Goal: Task Accomplishment & Management: Manage account settings

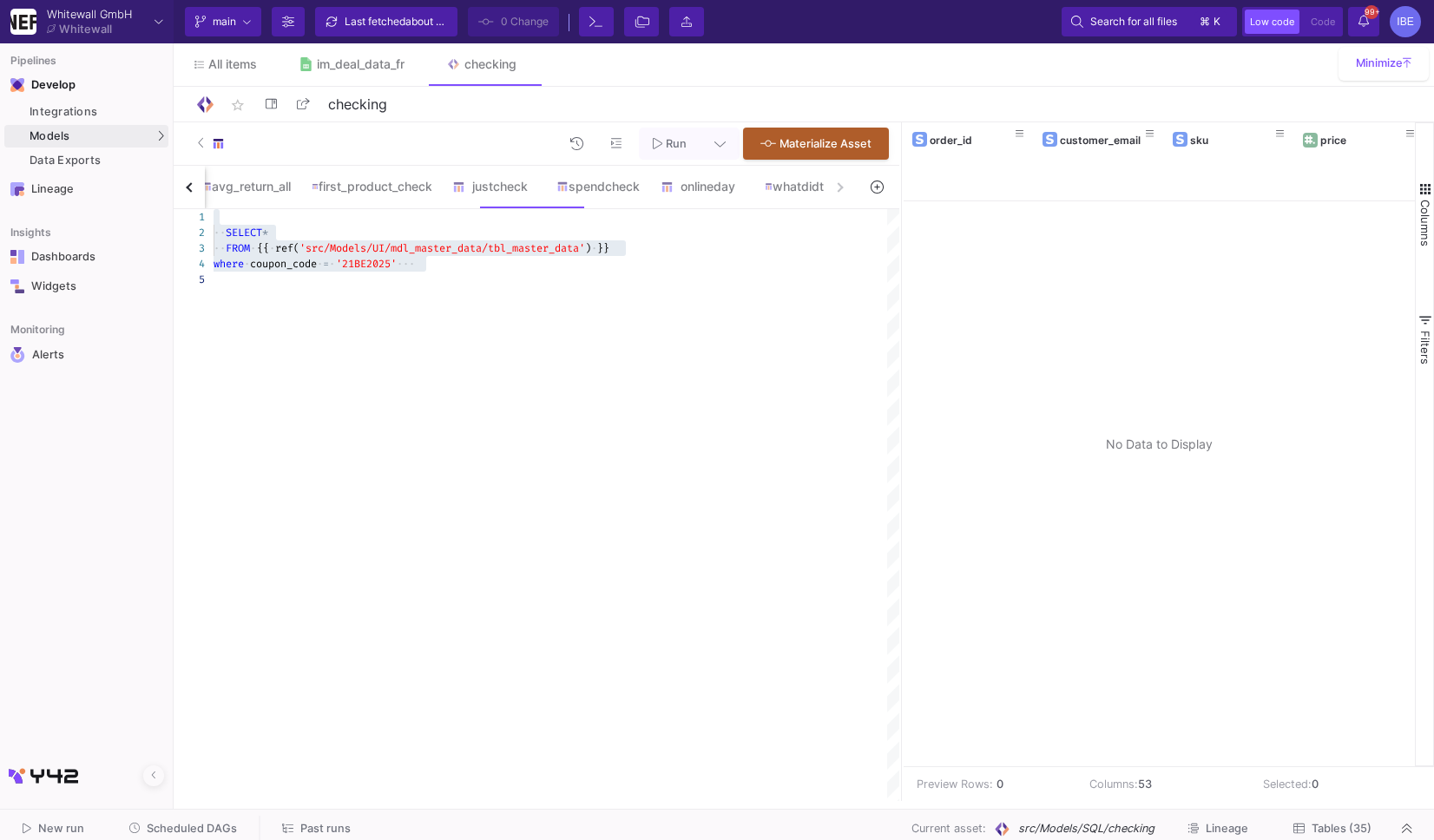
scroll to position [33, 54]
click at [181, 162] on div "Run Materialize Asset" at bounding box center [536, 144] width 726 height 43
click at [197, 168] on div "SQL-Models" at bounding box center [221, 168] width 66 height 14
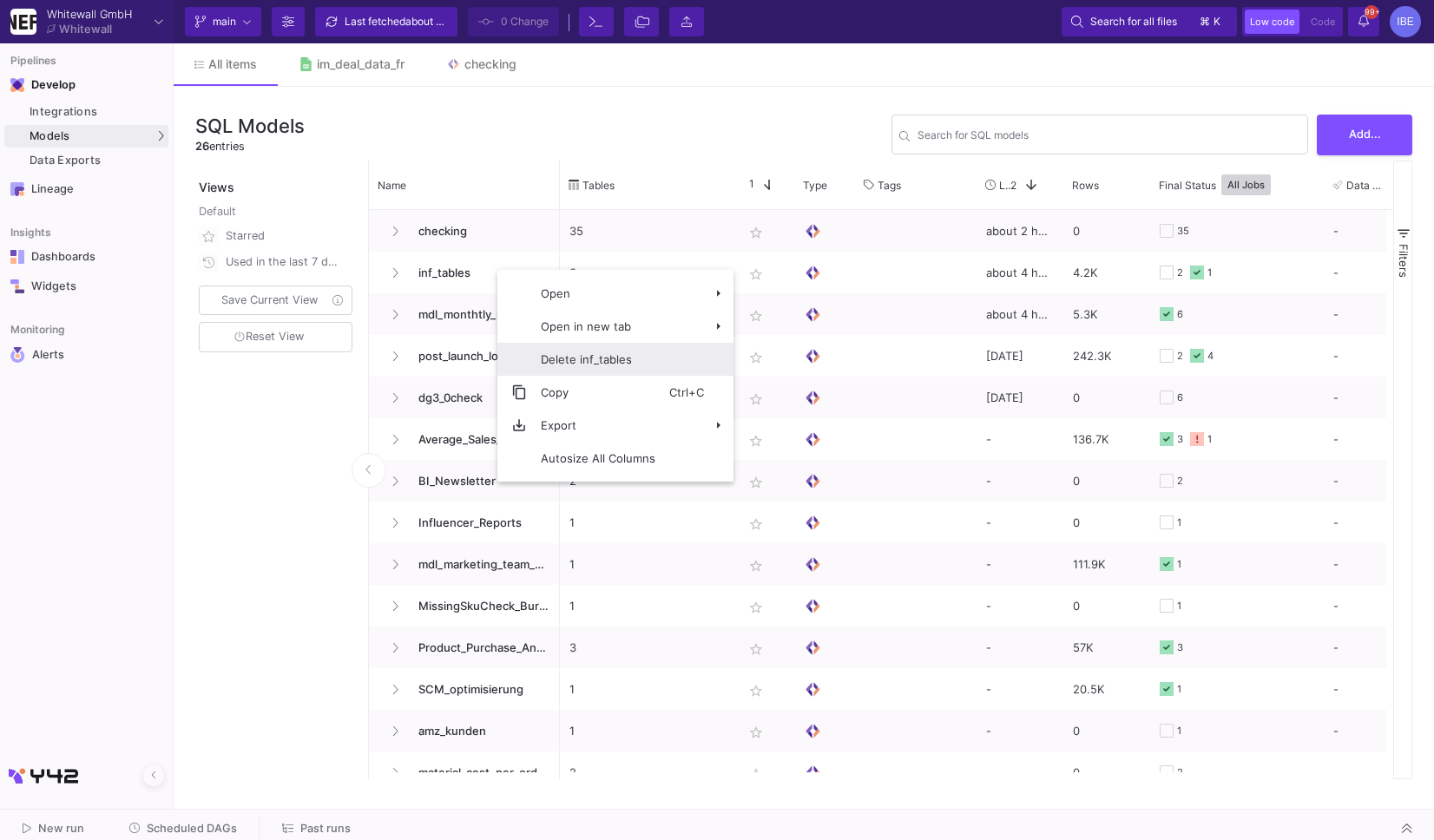
click at [688, 351] on span "Context Menu" at bounding box center [690, 358] width 41 height 33
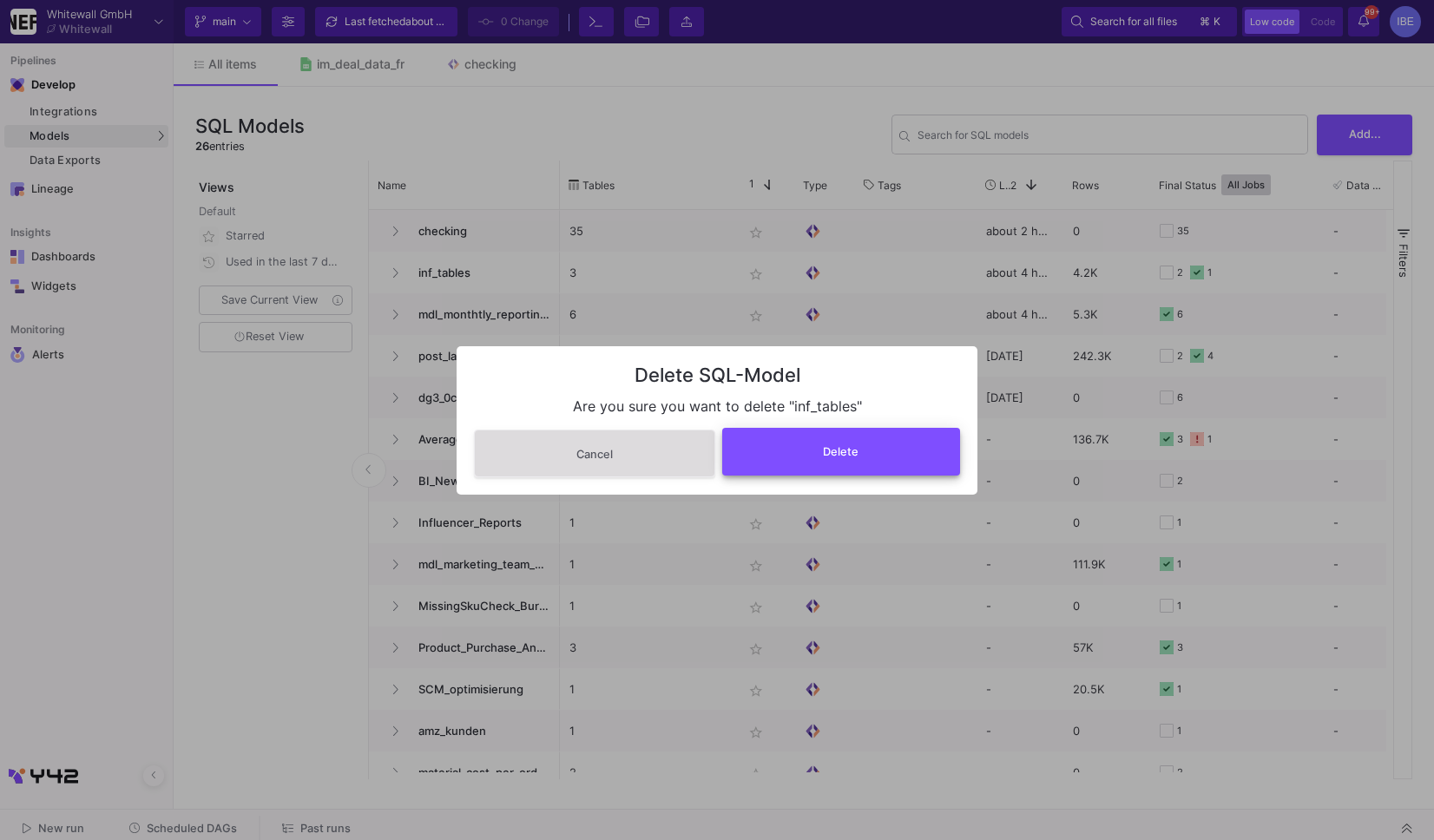
click at [803, 454] on button "Delete" at bounding box center [841, 451] width 239 height 47
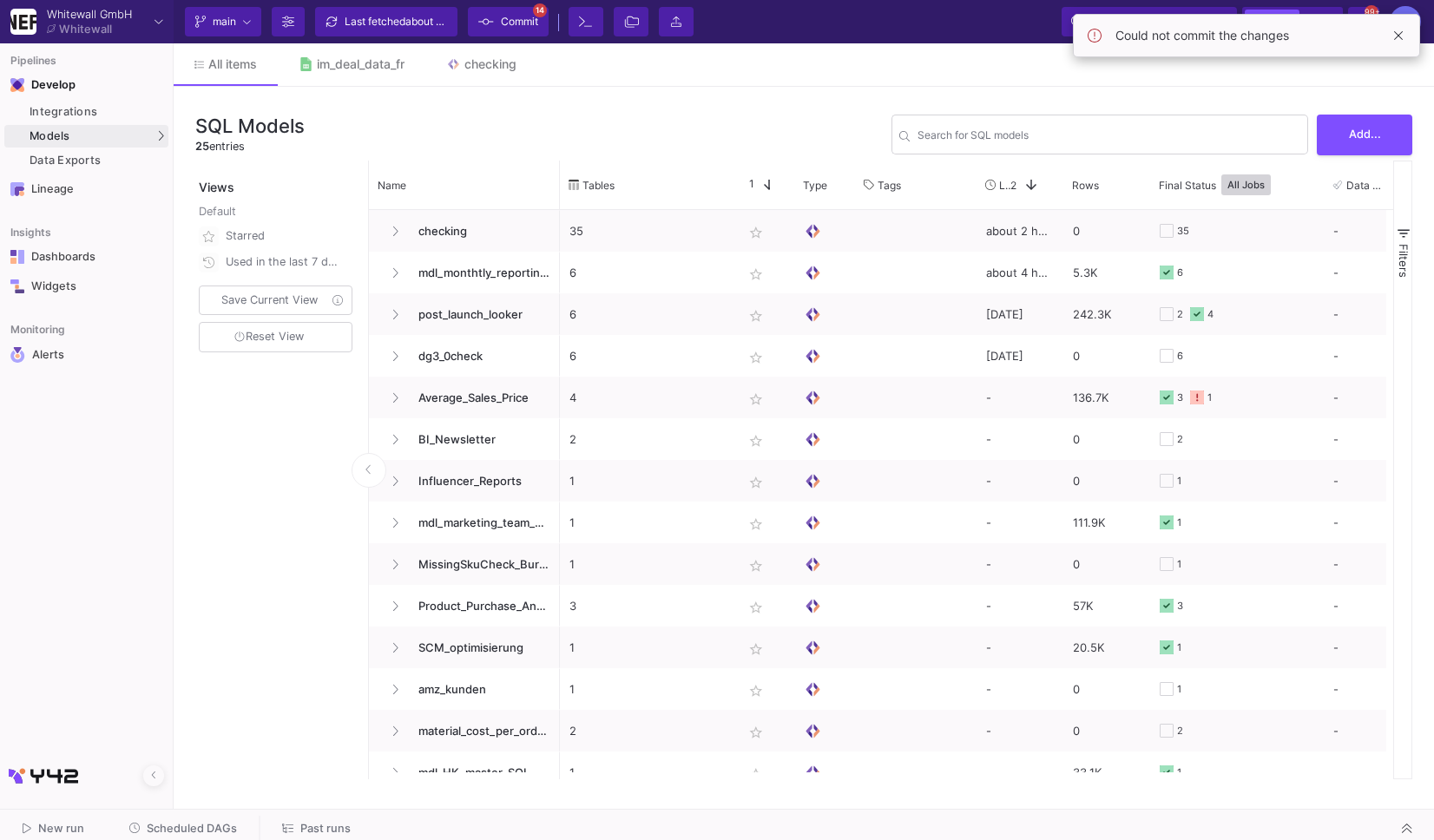
click at [516, 11] on span "Commit" at bounding box center [519, 22] width 38 height 26
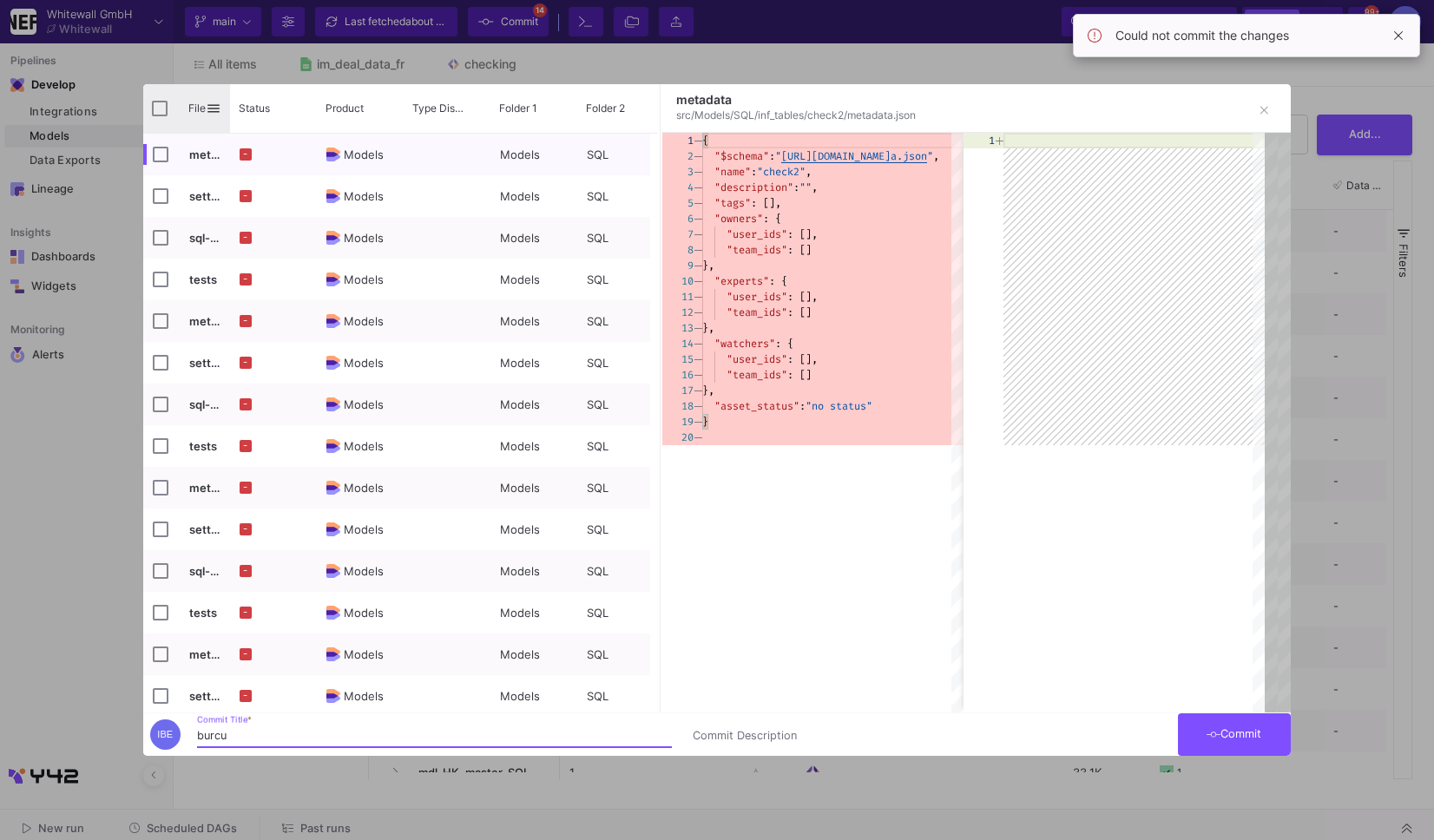
type input "burcu"
click at [150, 115] on div "File" at bounding box center [187, 108] width 87 height 48
click at [157, 104] on input "Press Space to toggle all rows selection (unchecked)" at bounding box center [160, 109] width 16 height 16
checkbox input "true"
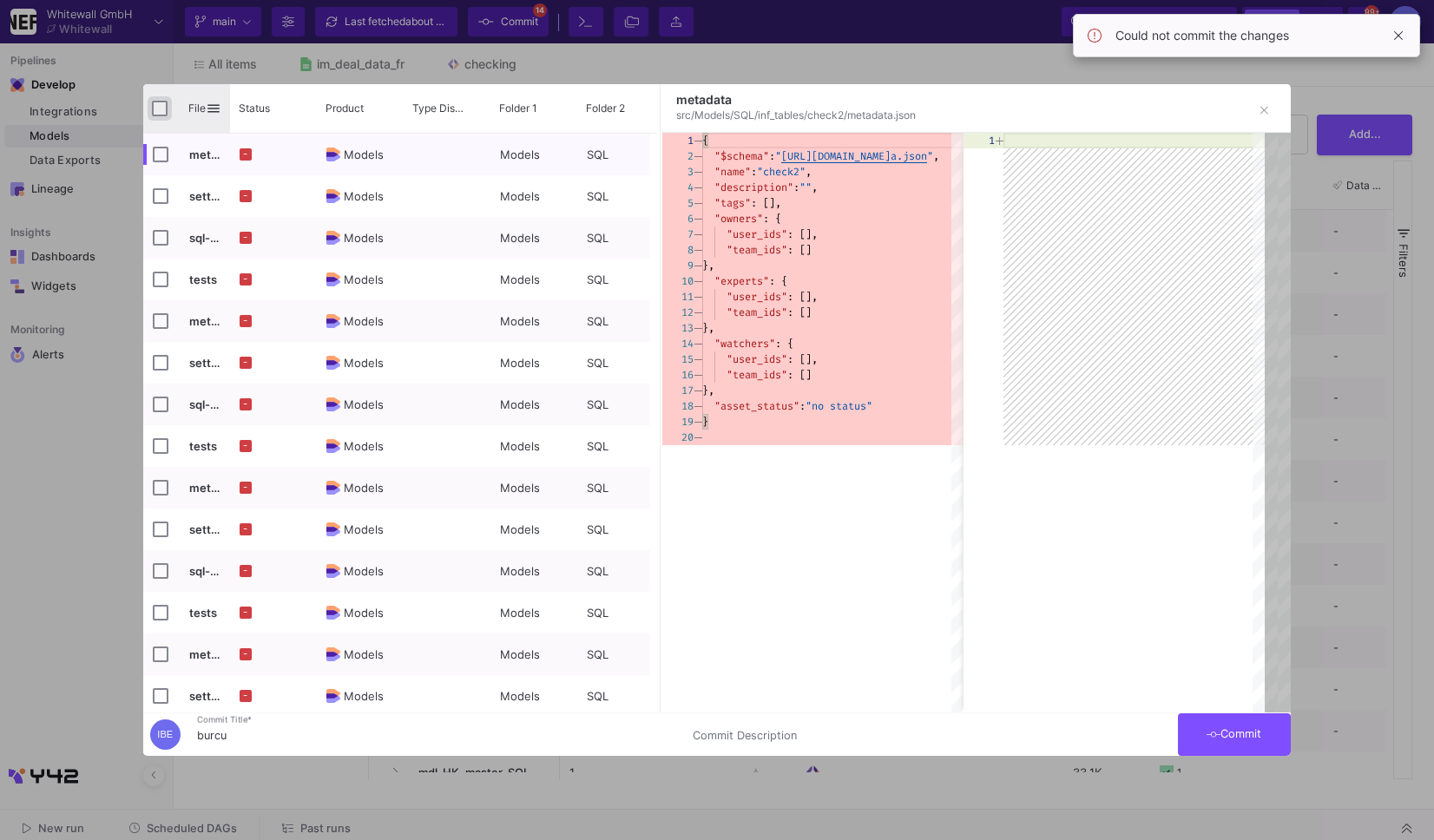
checkbox input "true"
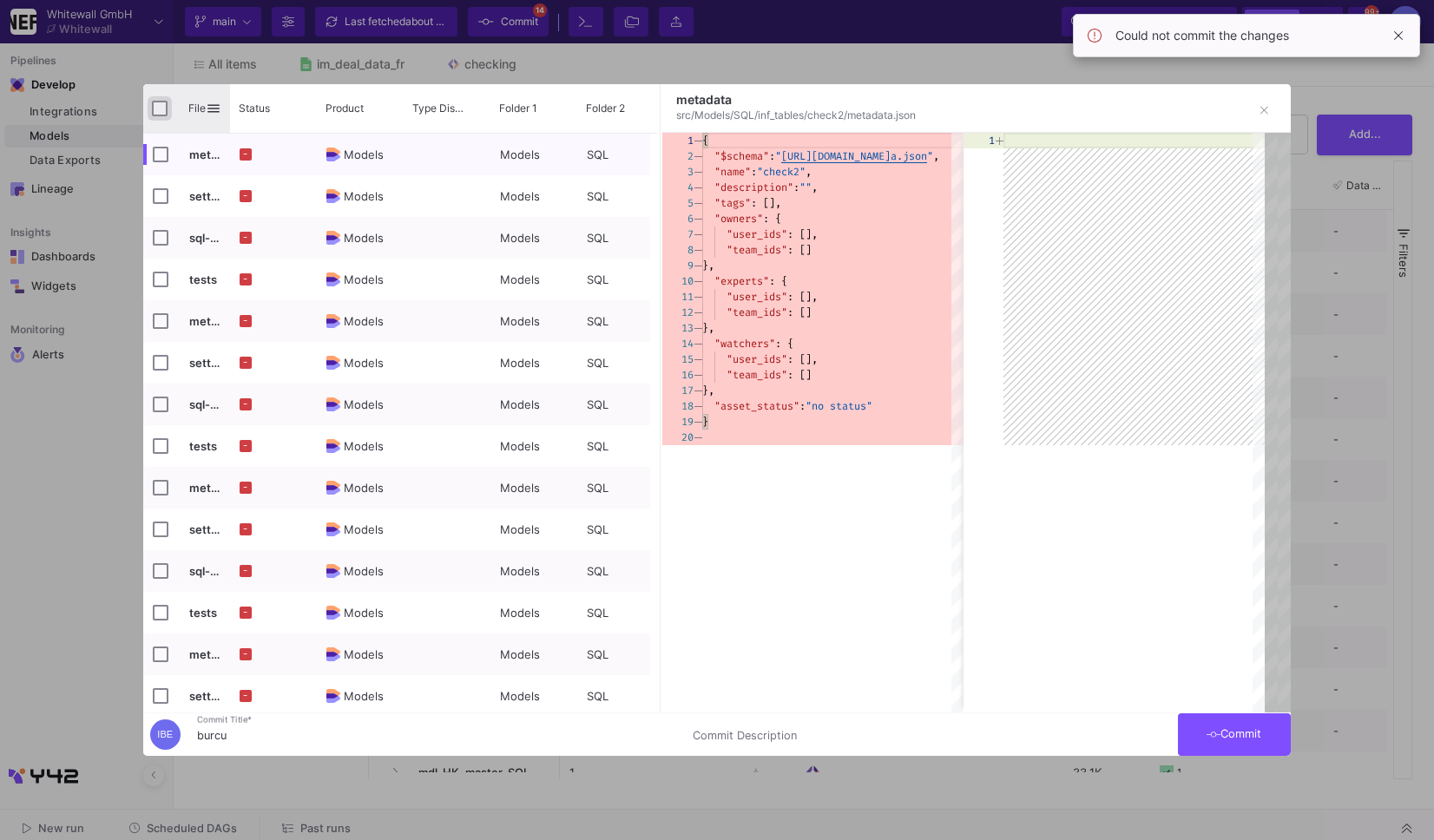
checkbox input "true"
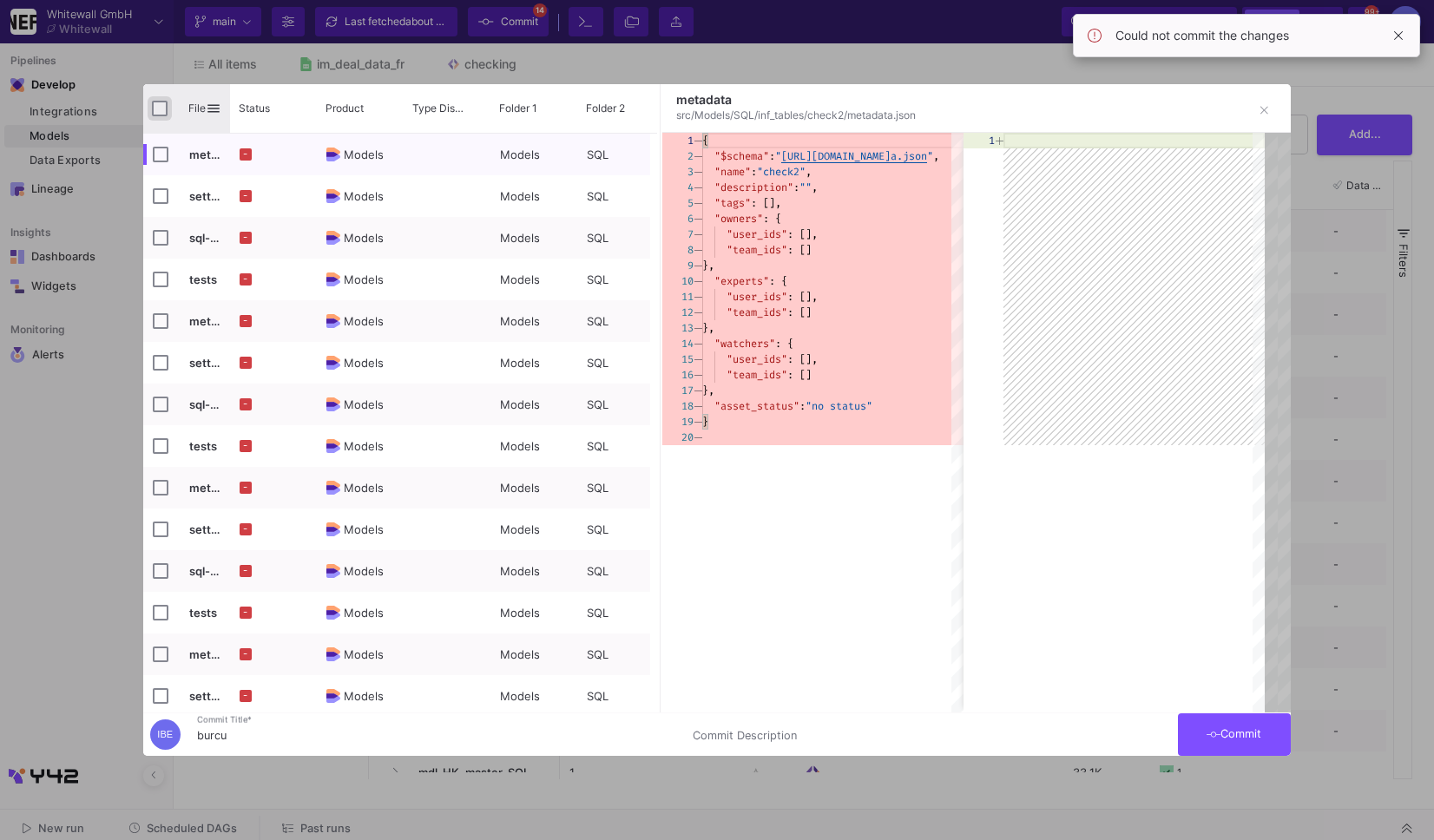
checkbox input "true"
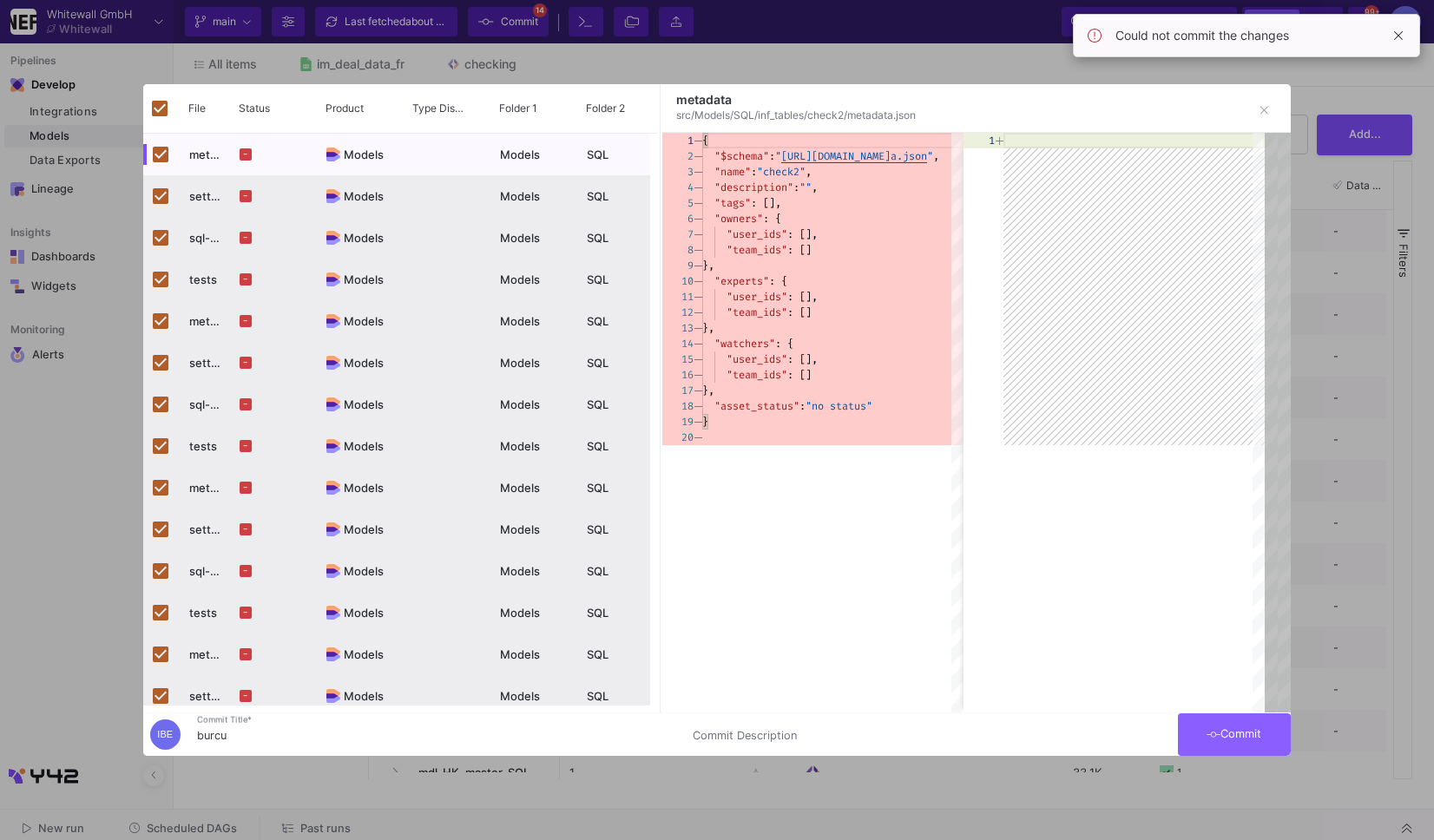
click at [1203, 725] on button "Commit" at bounding box center [1234, 733] width 113 height 42
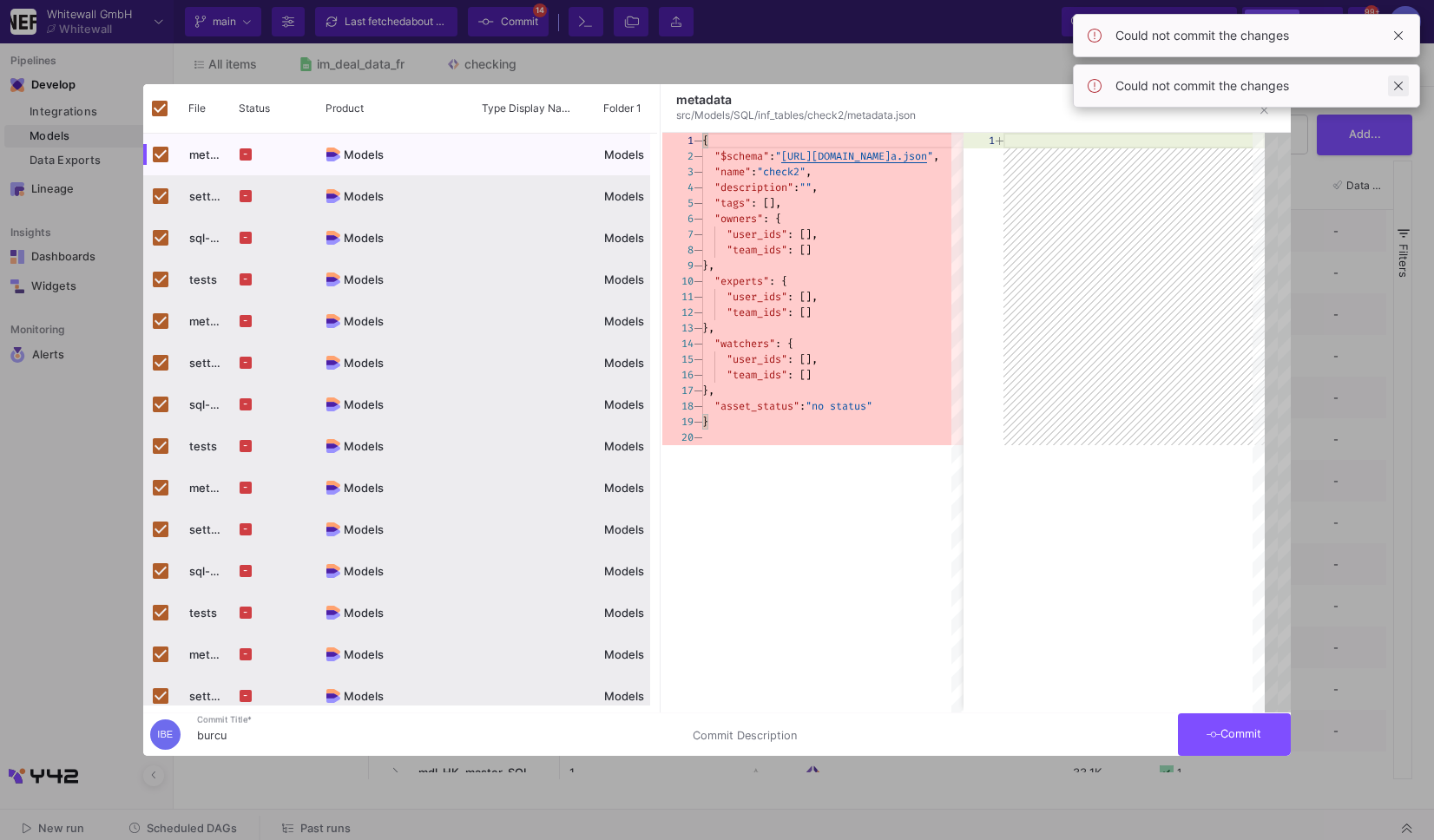
click at [1397, 82] on span at bounding box center [1397, 85] width 21 height 21
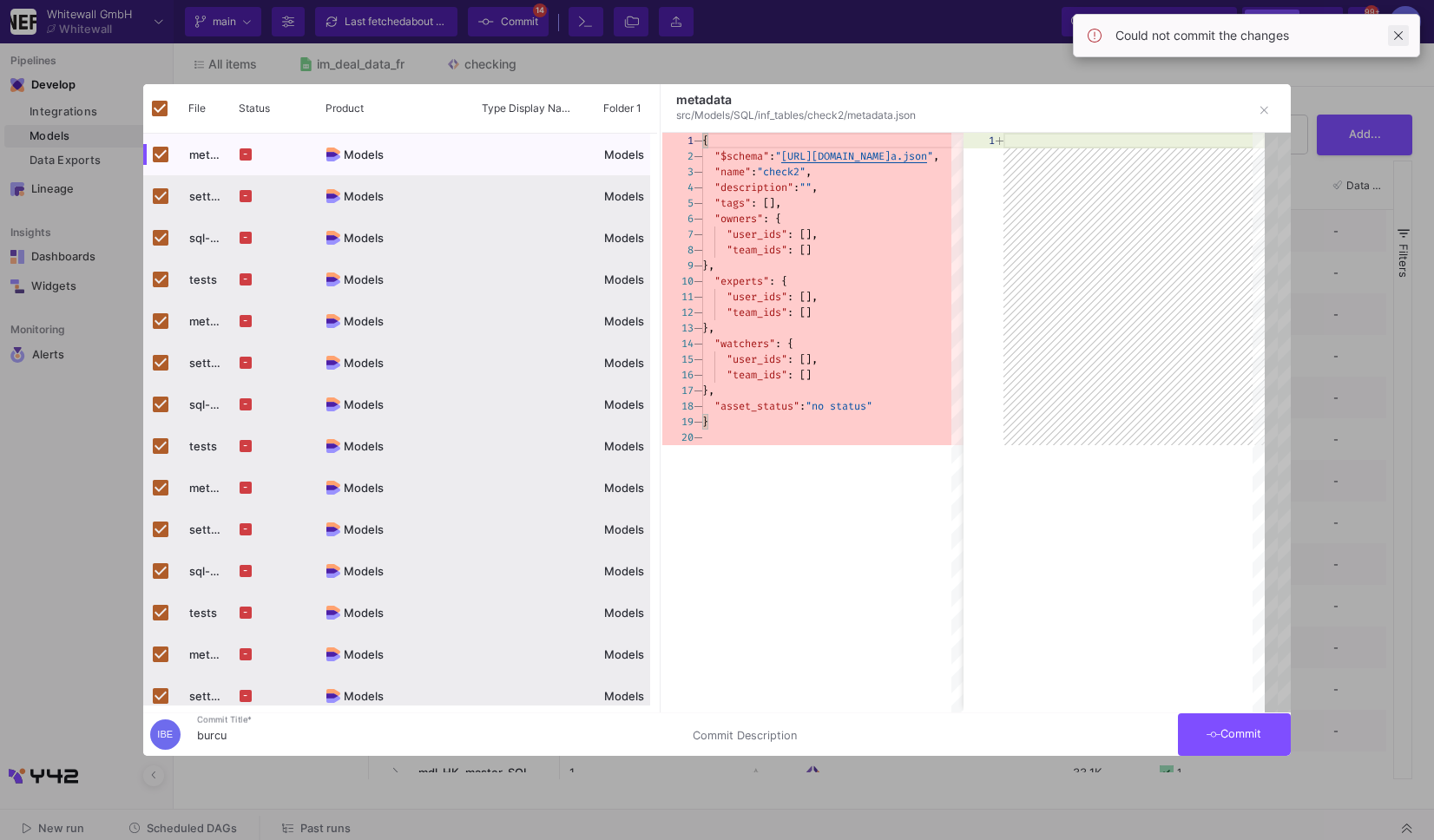
click at [1400, 25] on span at bounding box center [1397, 35] width 21 height 21
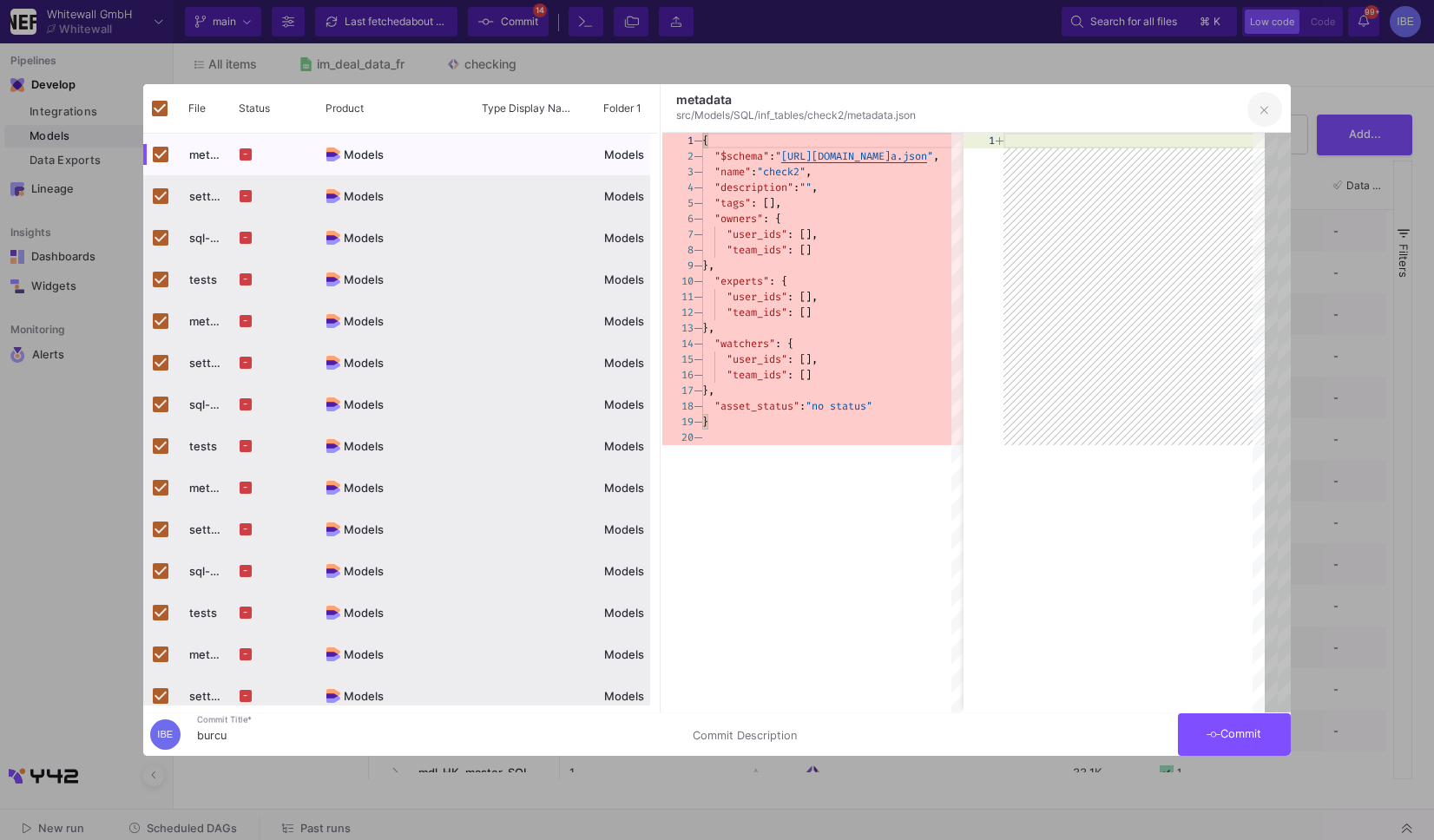
click at [1256, 110] on button "button" at bounding box center [1264, 109] width 35 height 35
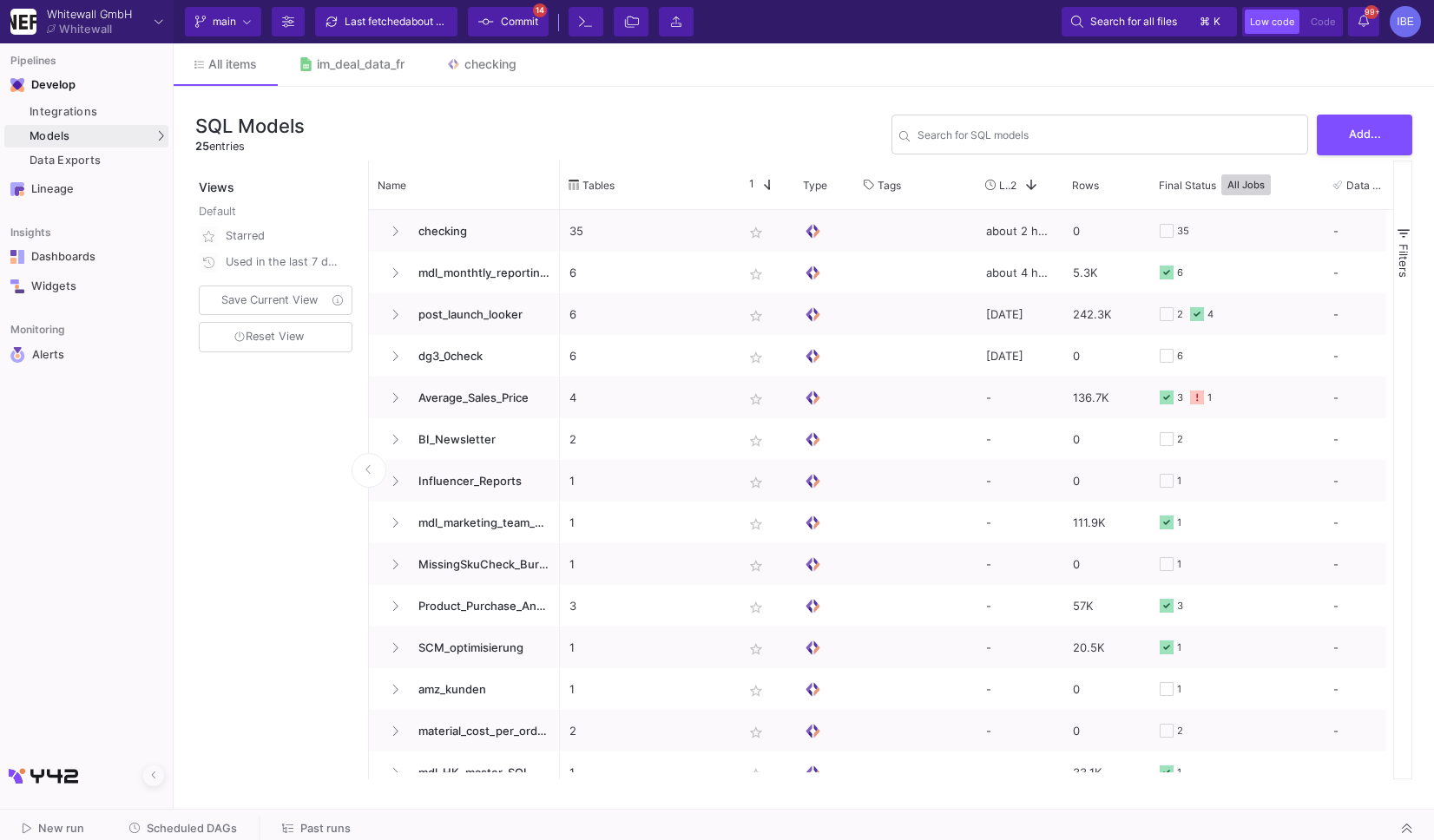
click at [520, 21] on span "Commit" at bounding box center [519, 22] width 38 height 26
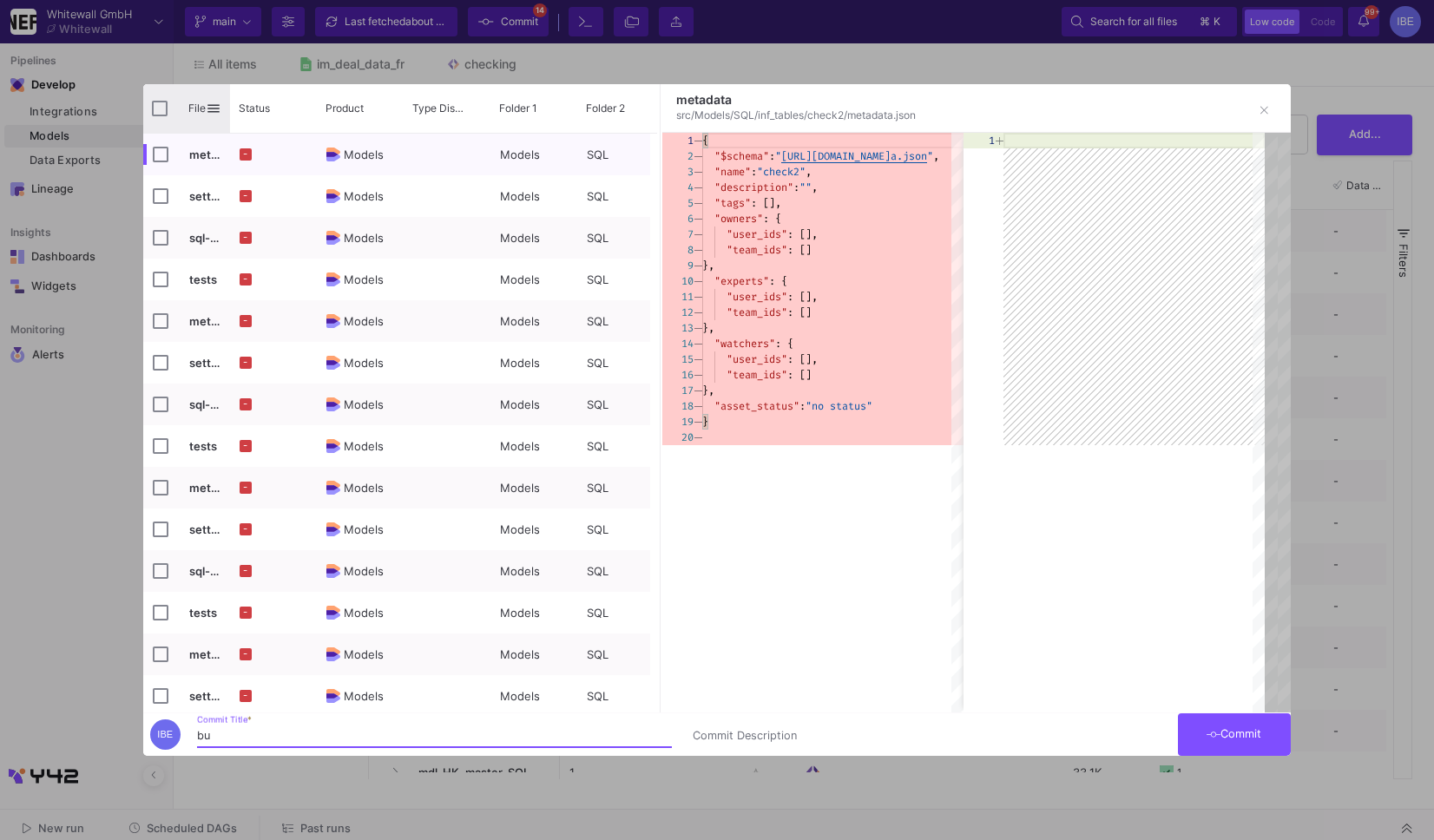
type input "bu"
click at [163, 115] on input "Press Space to toggle all rows selection (unchecked)" at bounding box center [160, 109] width 16 height 16
checkbox input "true"
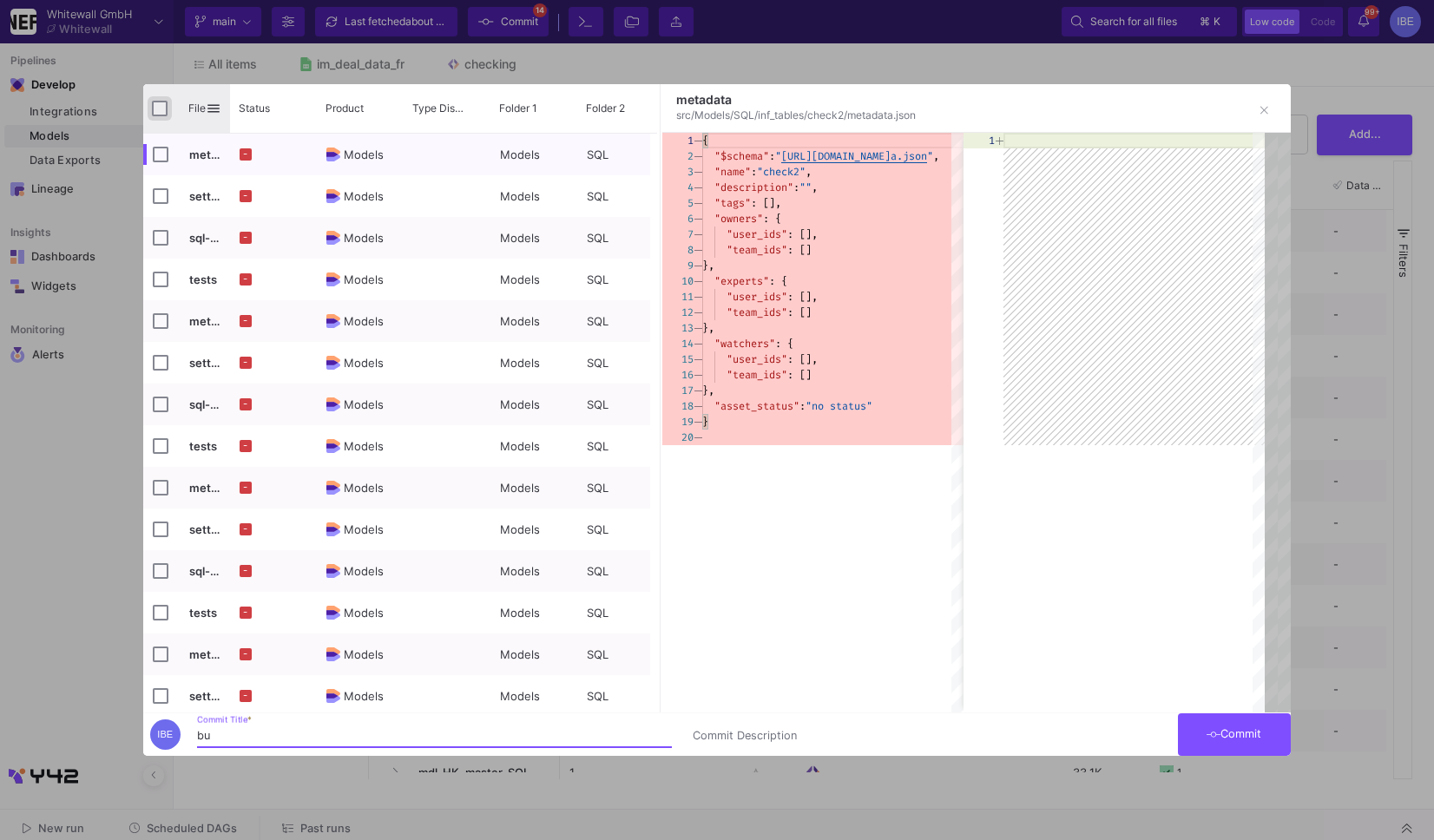
checkbox input "true"
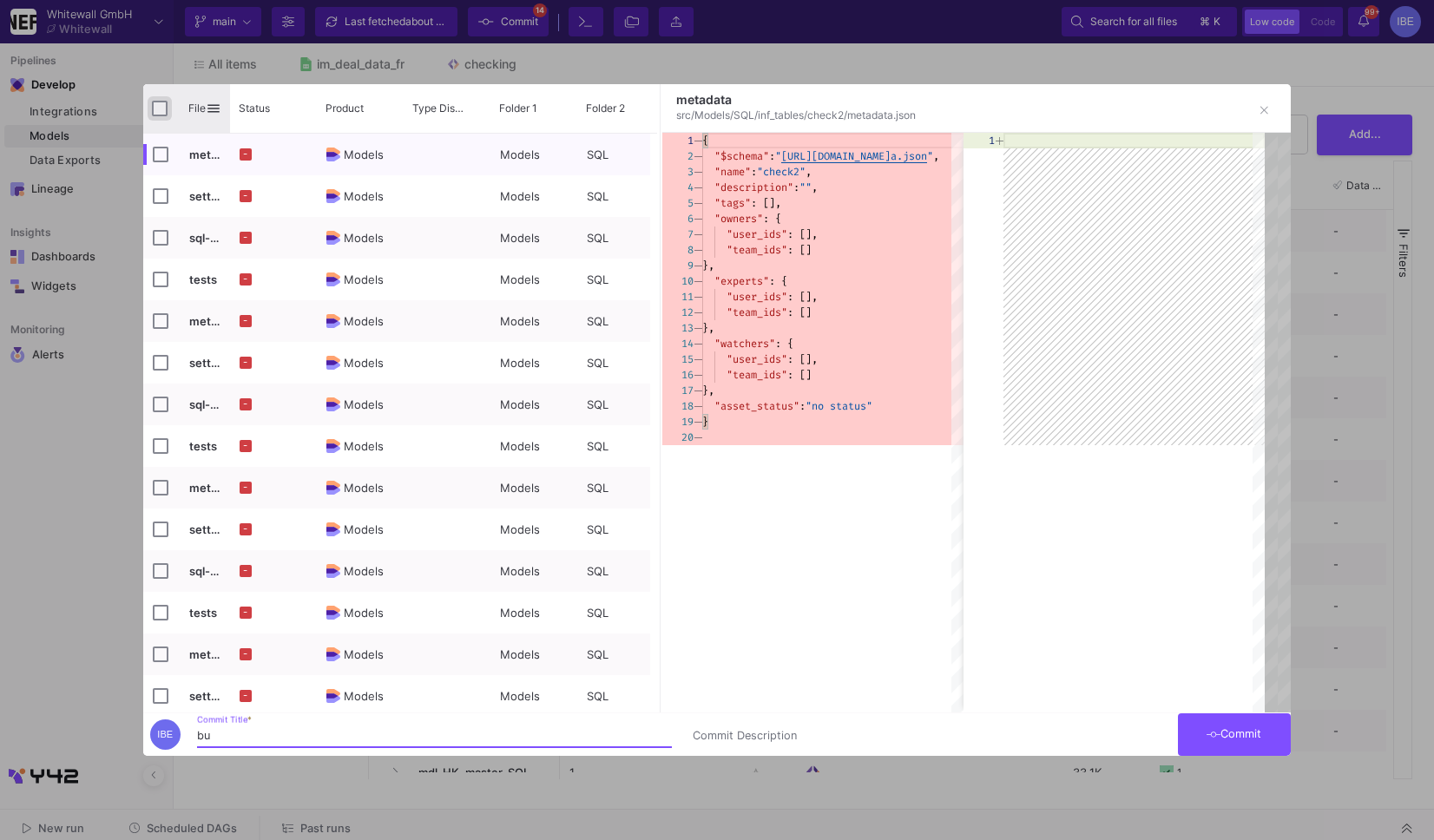
checkbox input "true"
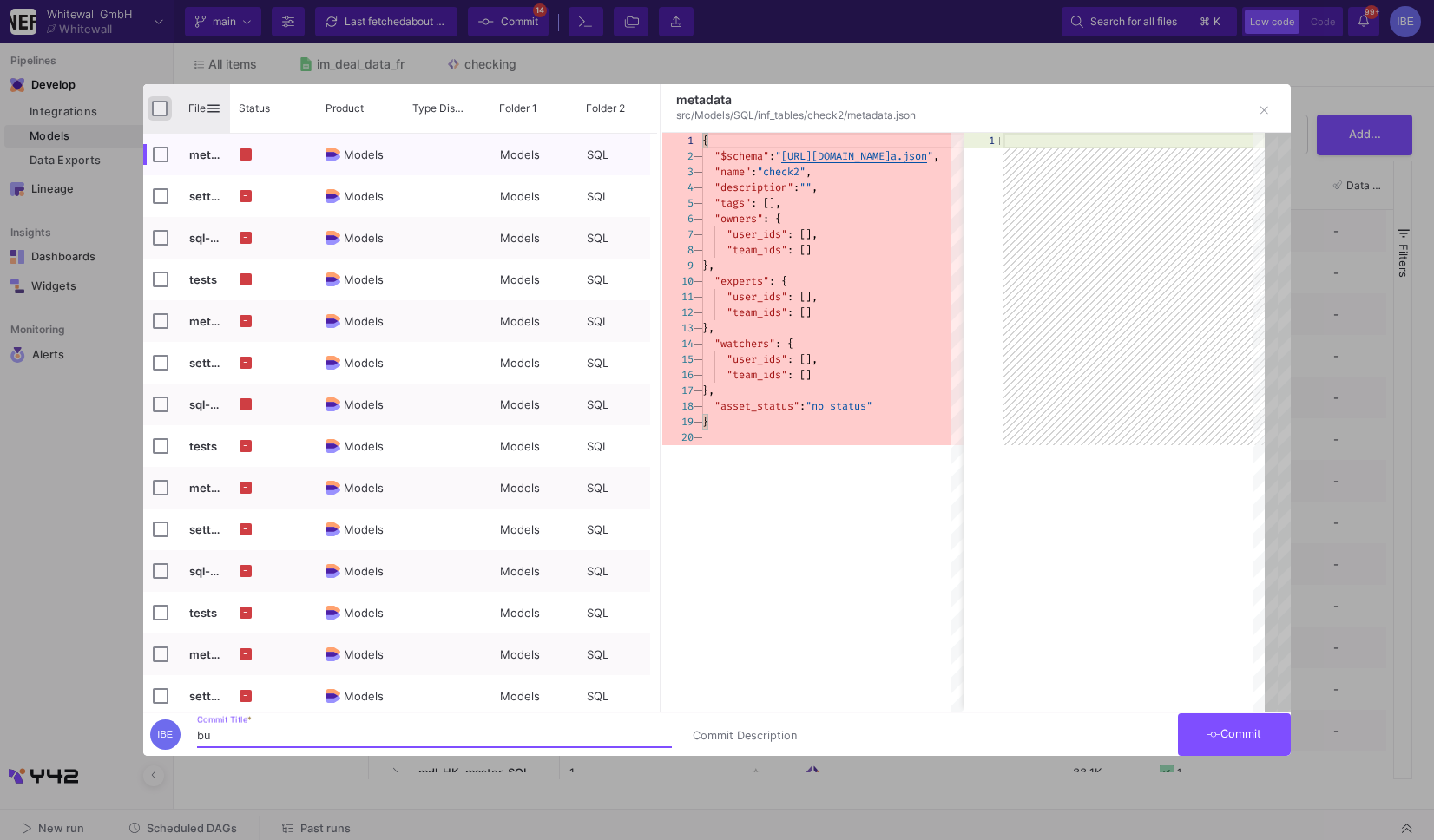
checkbox input "true"
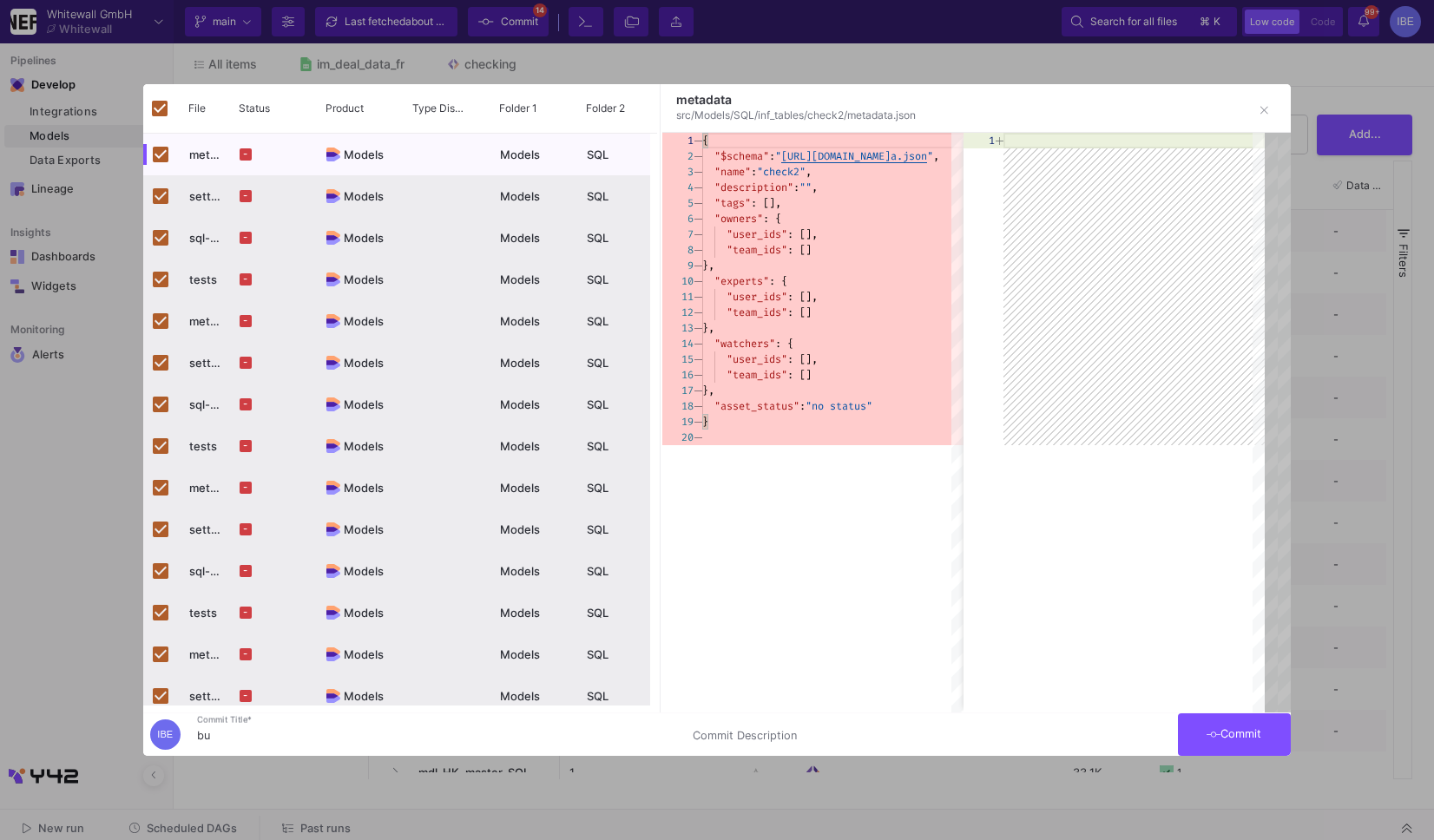
click at [326, 733] on input "bu" at bounding box center [434, 735] width 475 height 14
type input "burcu"
click at [1220, 733] on span "Commit" at bounding box center [1233, 732] width 54 height 13
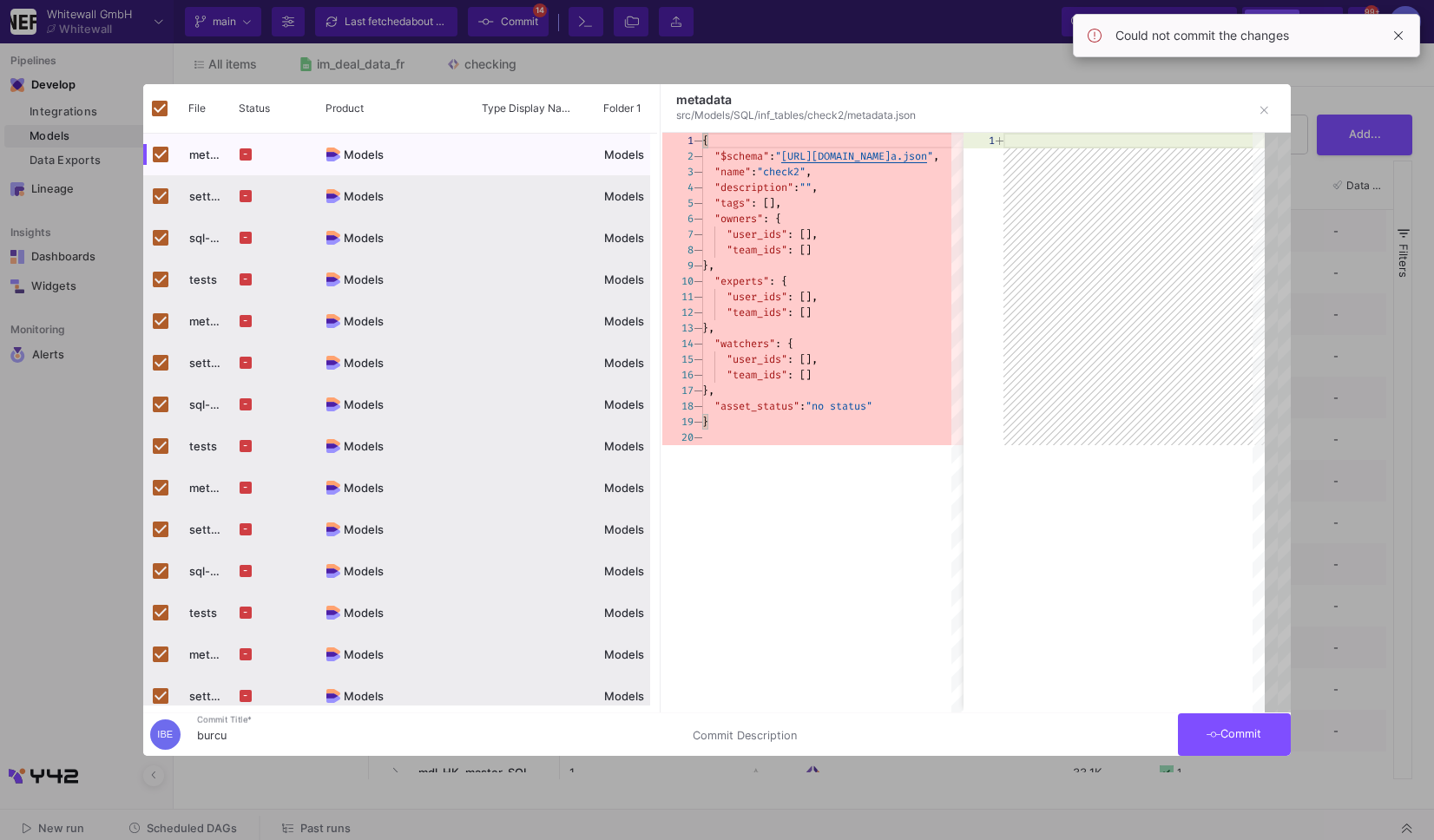
click at [477, 15] on div at bounding box center [717, 420] width 1434 height 840
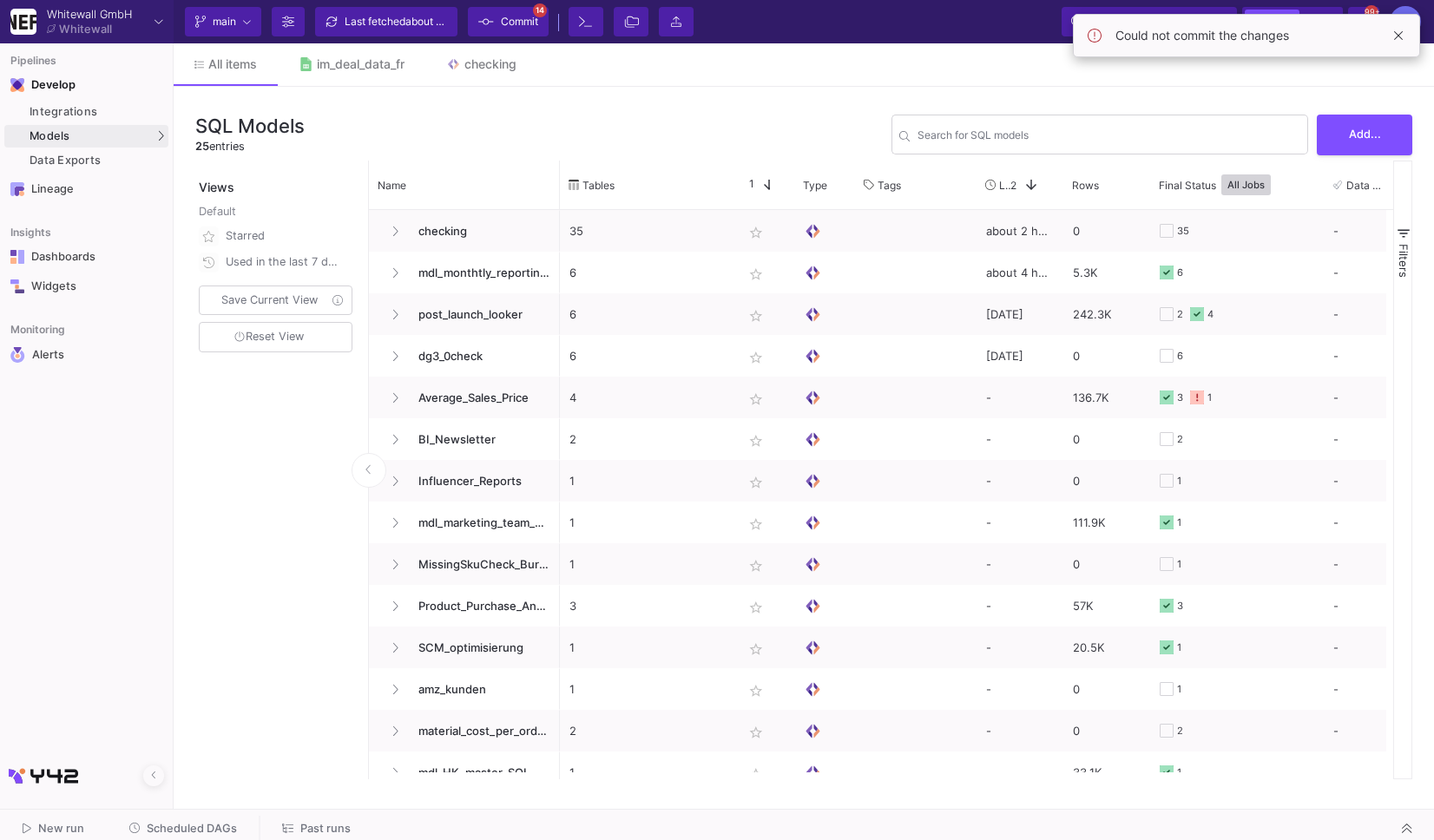
click at [411, 6] on div "Current branch main Branch Options Last fetched about 3 hours ago Commit 14 Ter…" at bounding box center [804, 22] width 1260 height 43
click at [417, 16] on span "about 3 hours ago" at bounding box center [448, 21] width 88 height 13
click at [514, 28] on span "Commit" at bounding box center [519, 22] width 38 height 26
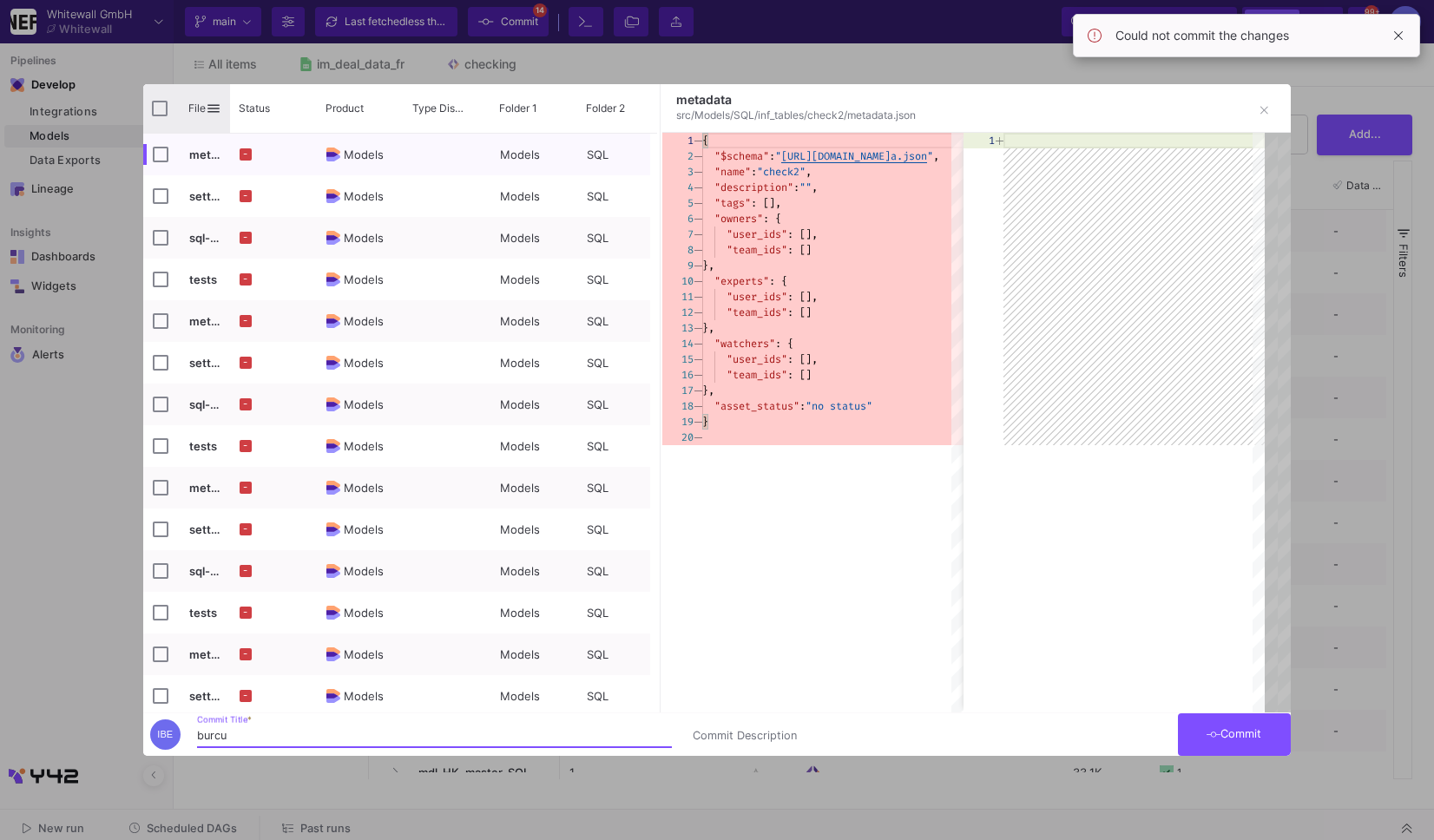
type input "burcu"
click at [161, 108] on input "Press Space to toggle all rows selection (unchecked)" at bounding box center [160, 109] width 16 height 16
checkbox input "true"
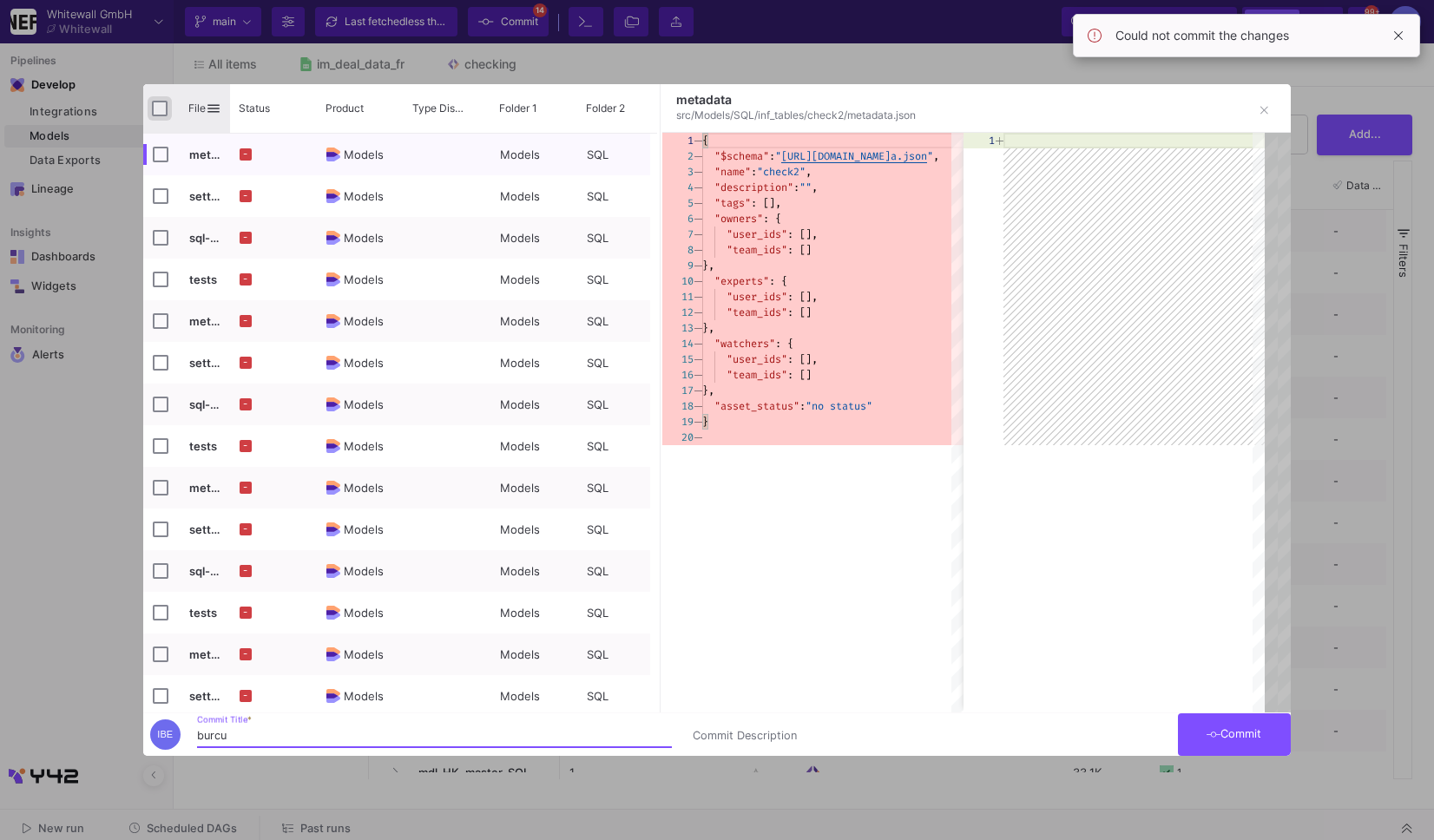
checkbox input "true"
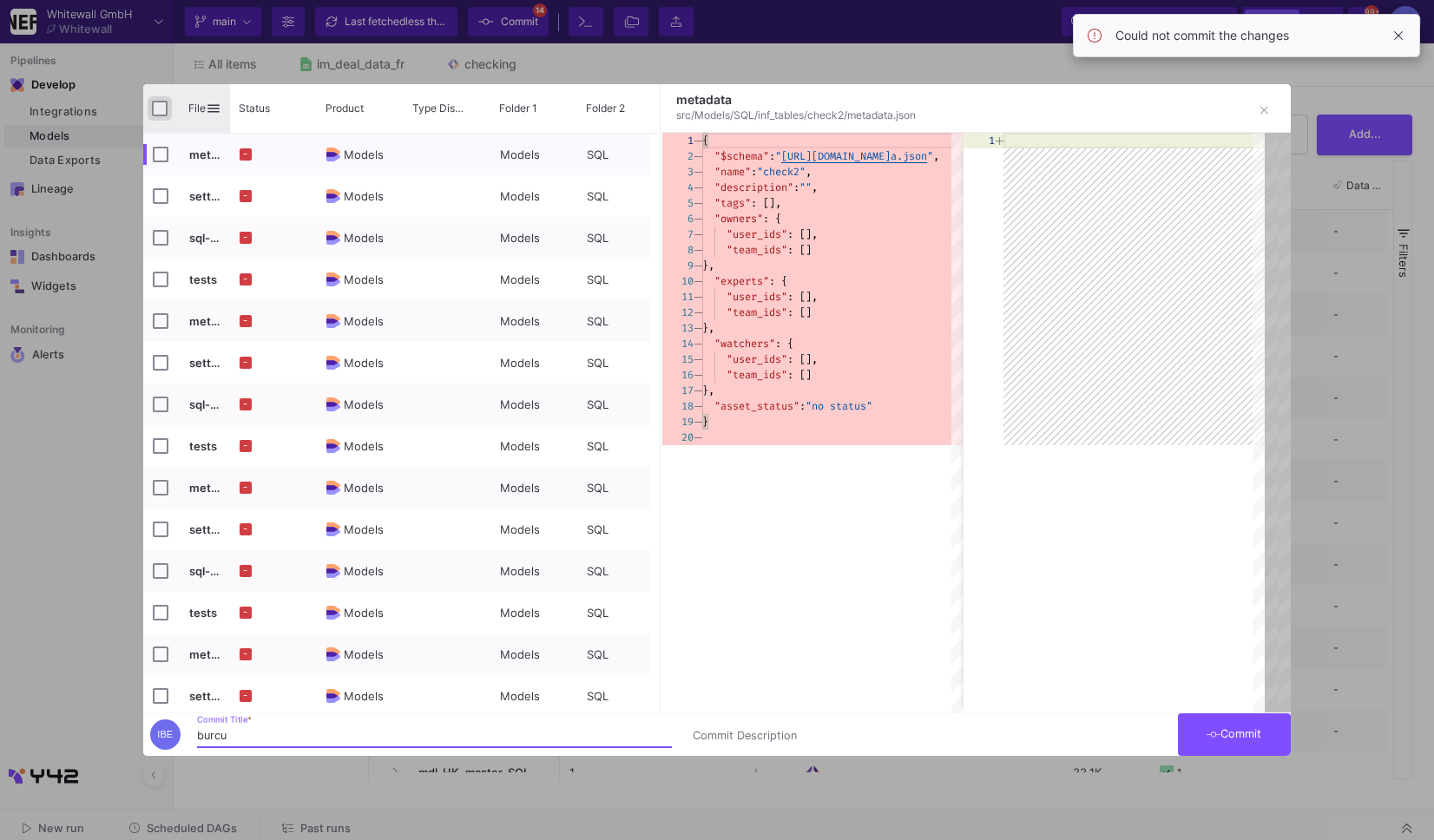
checkbox input "true"
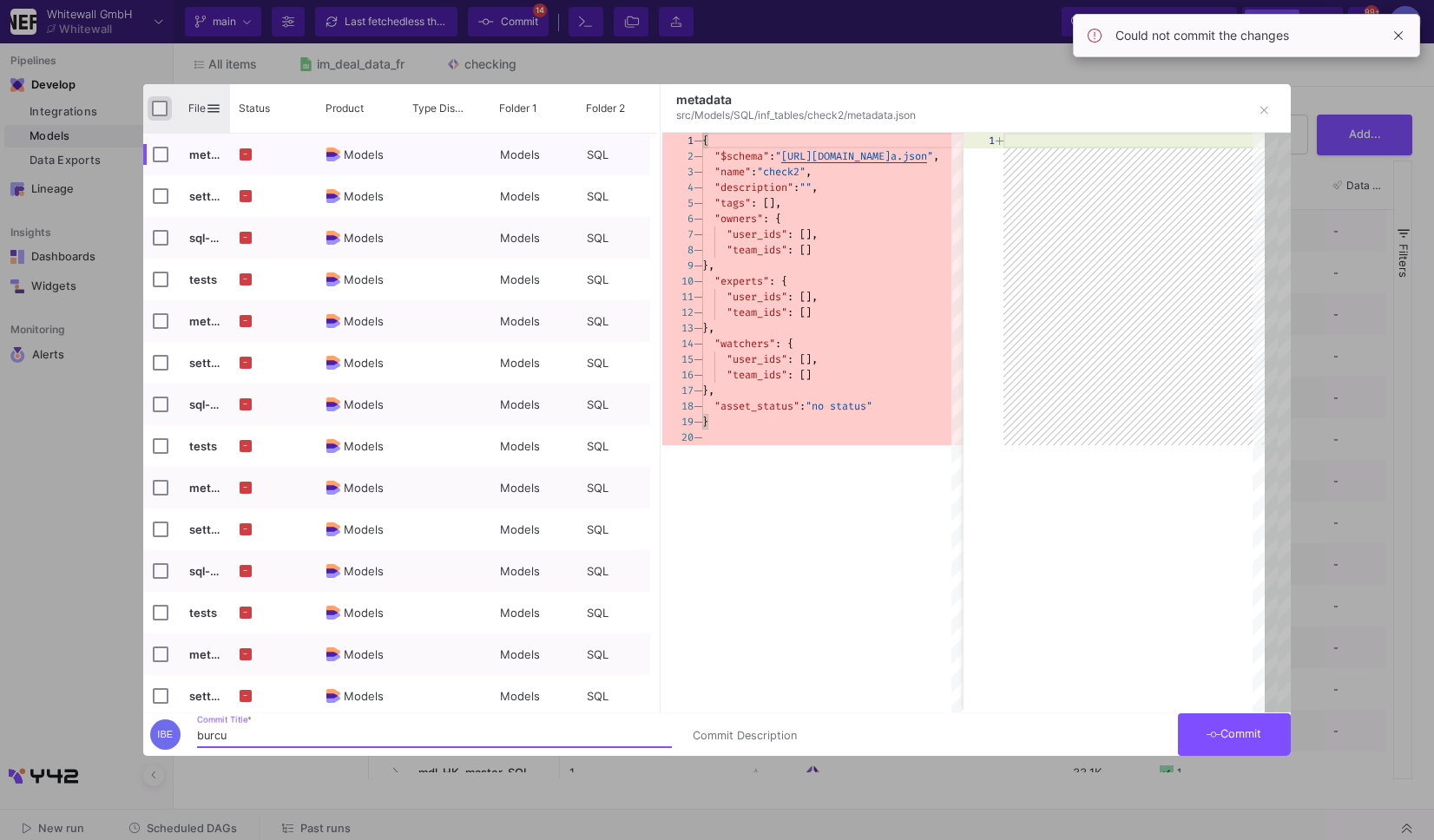
checkbox input "true"
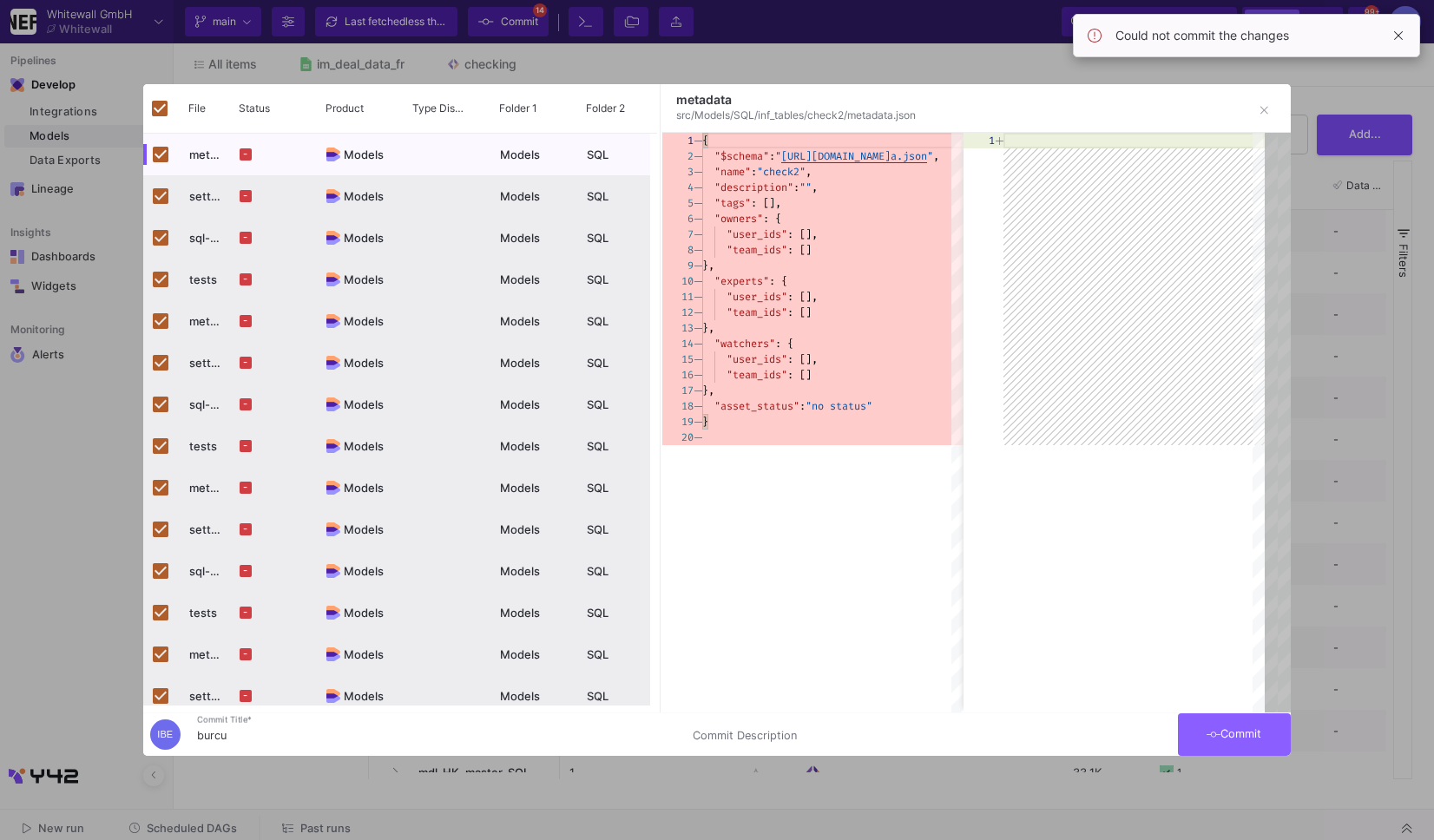
click at [1236, 722] on button "Commit" at bounding box center [1234, 733] width 113 height 42
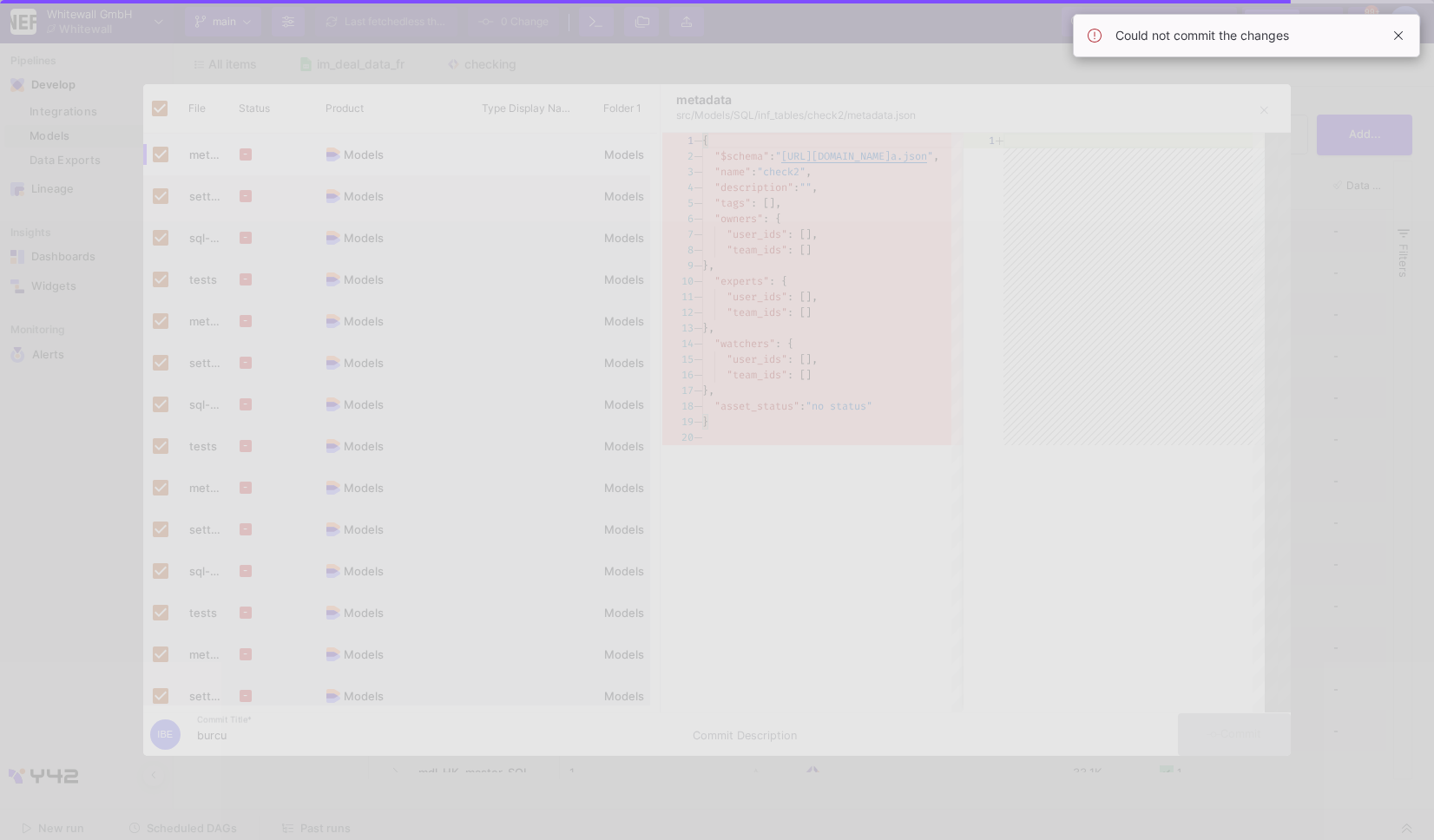
checkbox input "false"
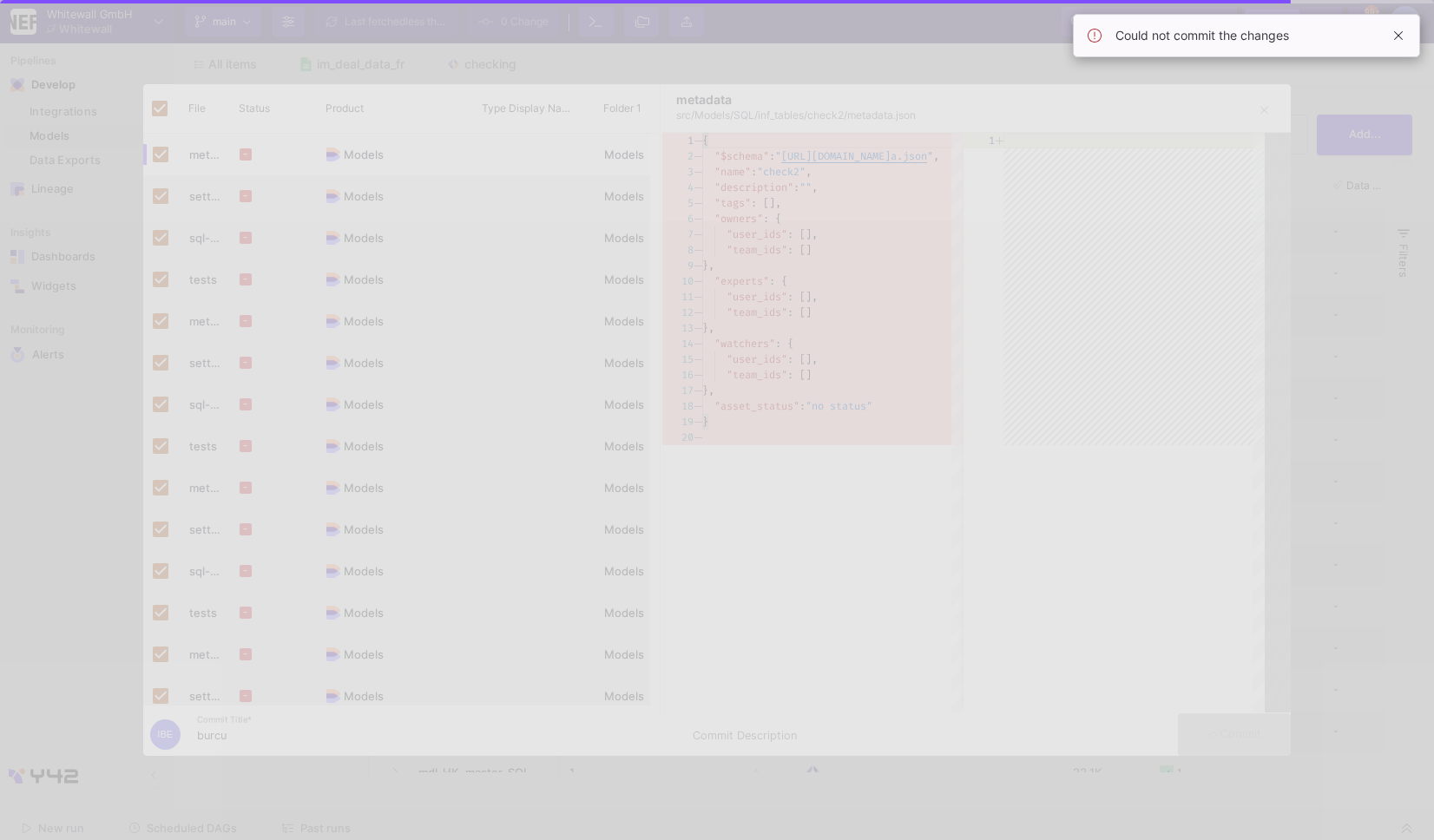
checkbox input "false"
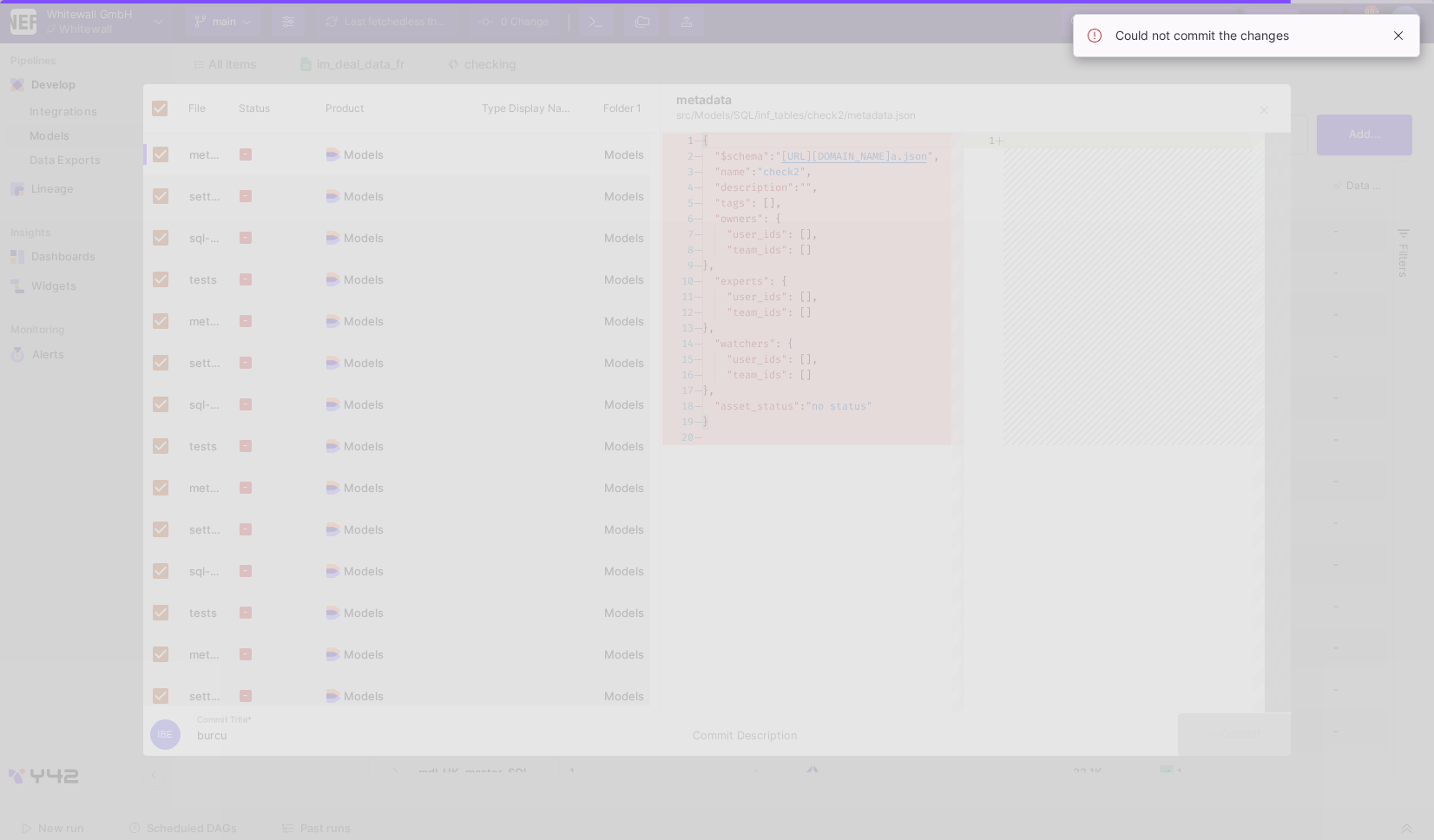
checkbox input "false"
